Goal: Navigation & Orientation: Find specific page/section

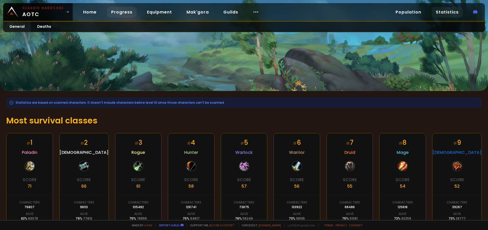
click at [118, 14] on link "Progress" at bounding box center [122, 12] width 30 height 11
click at [129, 13] on link "Progress" at bounding box center [122, 12] width 30 height 11
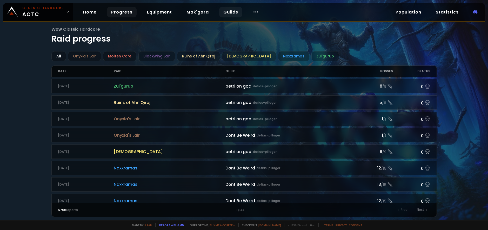
click at [225, 14] on link "Guilds" at bounding box center [230, 12] width 23 height 11
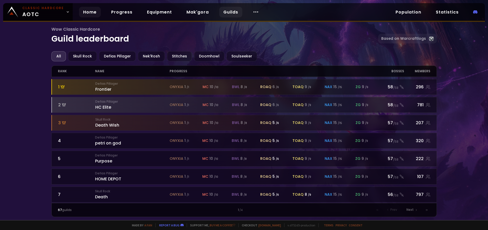
click at [92, 10] on link "Home" at bounding box center [90, 12] width 22 height 11
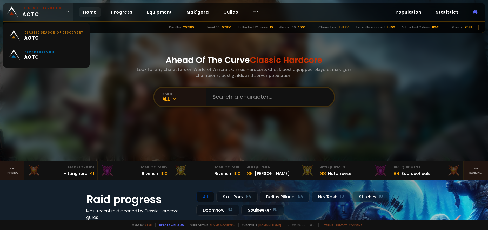
click at [63, 14] on link "Classic Hardcore AOTC" at bounding box center [38, 12] width 70 height 18
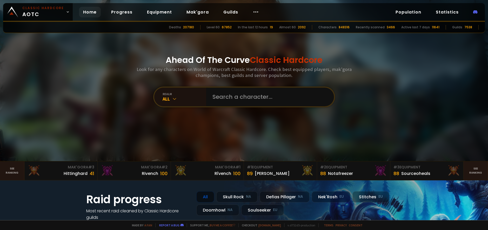
click at [132, 41] on div "Ahead Of The Curve Classic Hardcore Look for any characters on World of Warcraf…" at bounding box center [243, 80] width 313 height 161
click at [248, 10] on div at bounding box center [255, 12] width 15 height 11
click at [418, 9] on link "Population" at bounding box center [408, 12] width 34 height 11
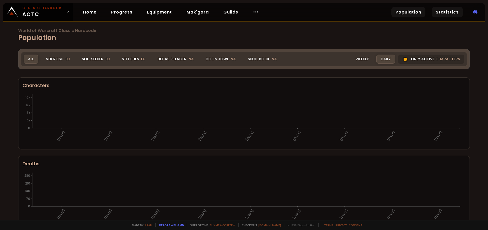
click at [448, 10] on link "Statistics" at bounding box center [446, 12] width 31 height 11
